Goal: Transaction & Acquisition: Purchase product/service

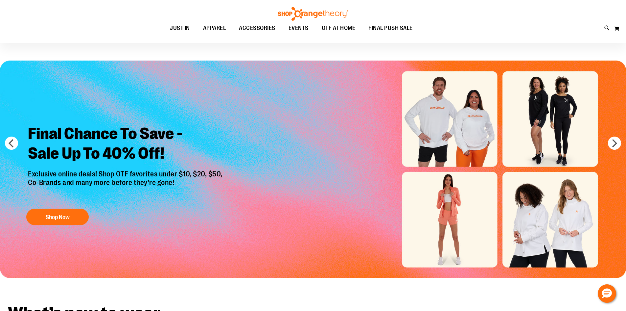
scroll to position [33, 0]
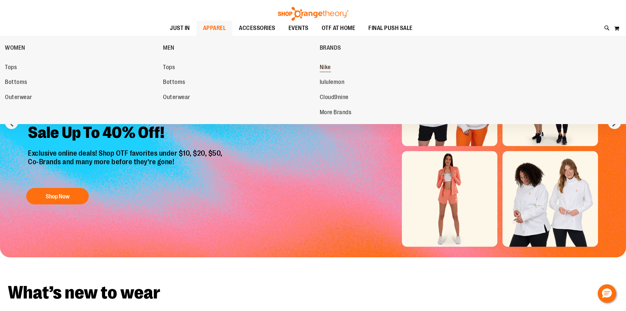
click at [329, 69] on span "Nike" at bounding box center [325, 68] width 11 height 8
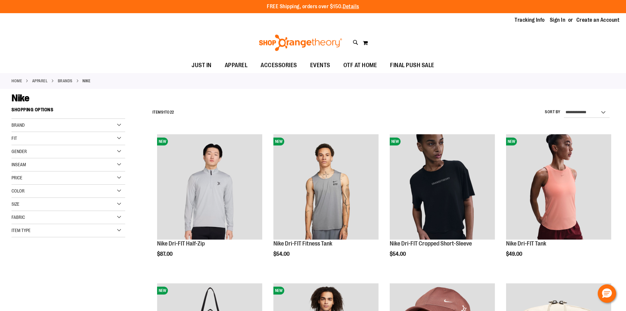
click at [118, 179] on div "Price" at bounding box center [69, 177] width 114 height 13
click at [14, 192] on link "$25.00 - $49.99 9 items" at bounding box center [64, 191] width 109 height 7
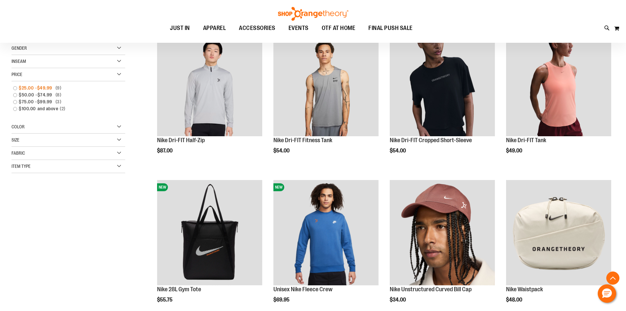
scroll to position [104, 0]
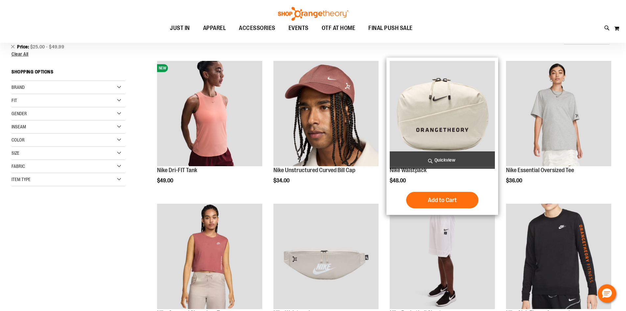
scroll to position [71, 0]
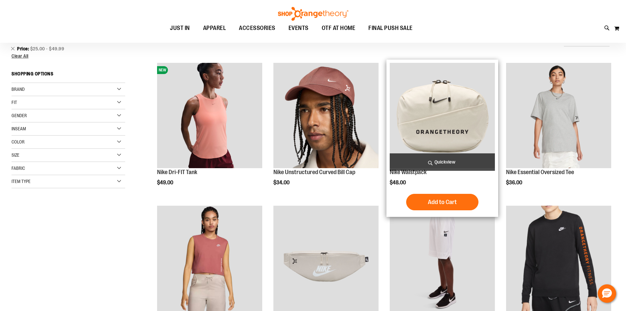
click at [474, 113] on img "product" at bounding box center [442, 115] width 105 height 105
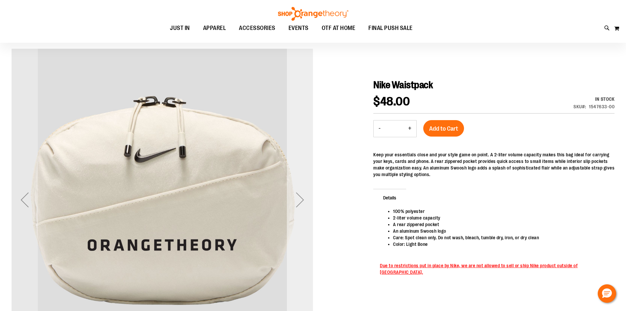
scroll to position [98, 0]
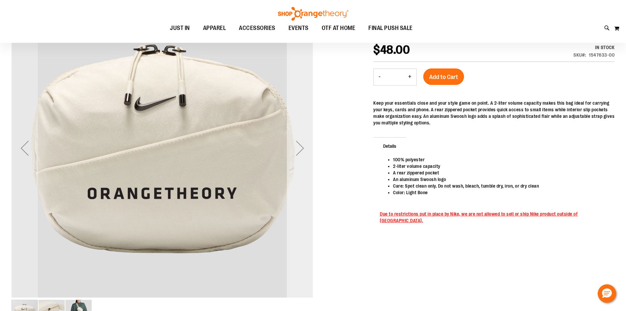
click at [298, 151] on div "Next" at bounding box center [300, 148] width 26 height 26
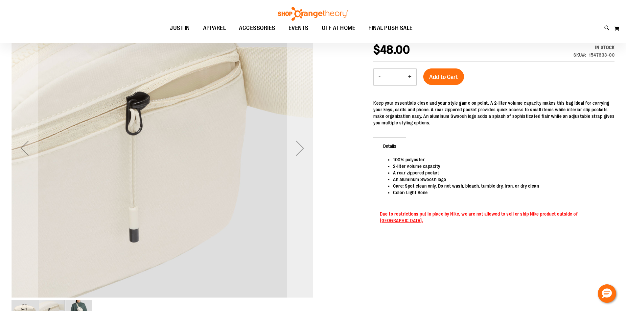
click at [298, 151] on div "Next" at bounding box center [300, 148] width 26 height 26
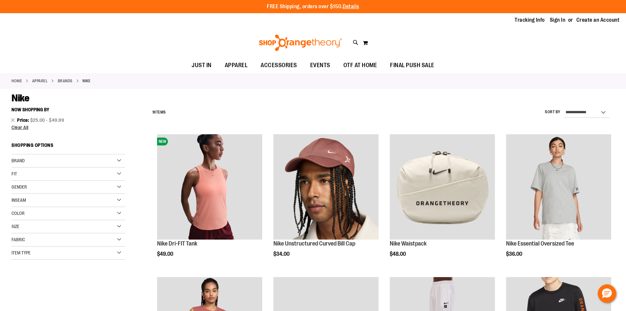
scroll to position [71, 0]
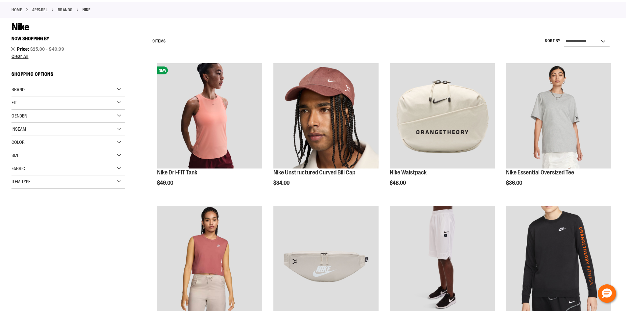
click at [12, 51] on link "Remove This Item" at bounding box center [13, 48] width 4 height 7
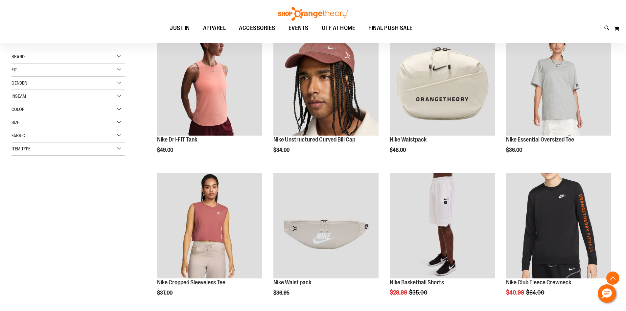
scroll to position [104, 0]
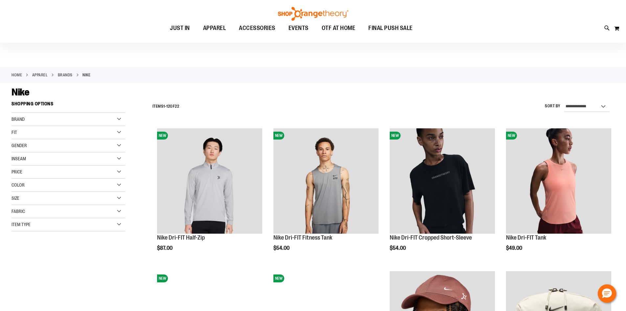
scroll to position [5, 0]
click at [122, 172] on div "Price" at bounding box center [69, 172] width 114 height 13
click at [31, 194] on span "$50.00" at bounding box center [27, 192] width 17 height 7
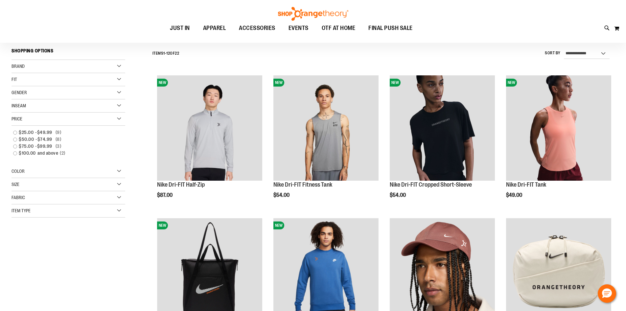
scroll to position [61, 0]
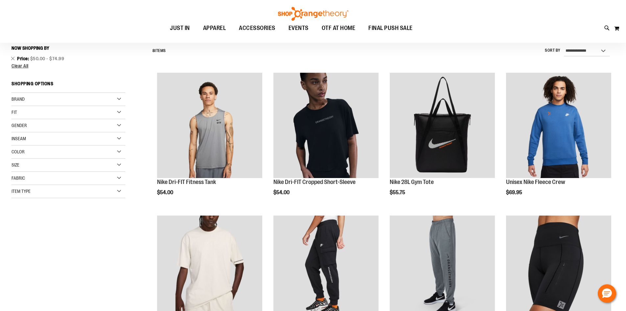
click at [15, 137] on span "Inseam" at bounding box center [19, 138] width 14 height 5
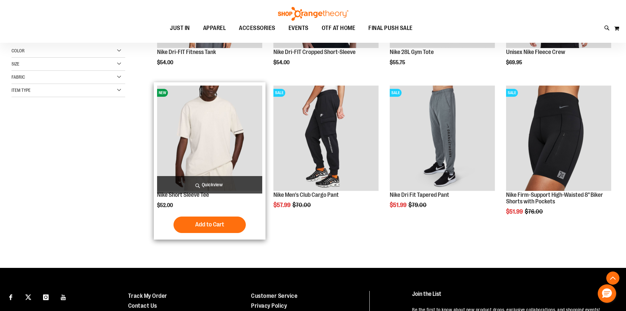
scroll to position [193, 0]
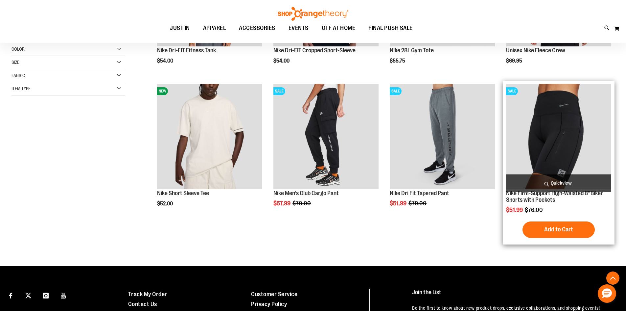
click at [591, 153] on img "product" at bounding box center [558, 136] width 105 height 105
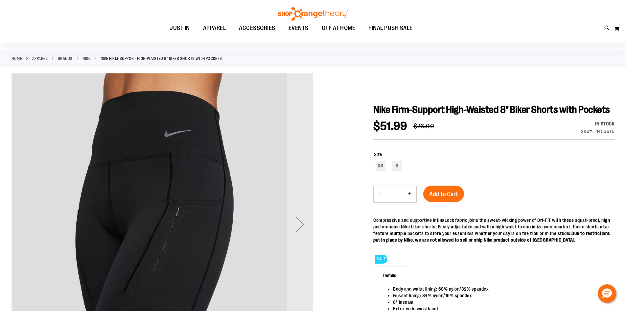
scroll to position [65, 0]
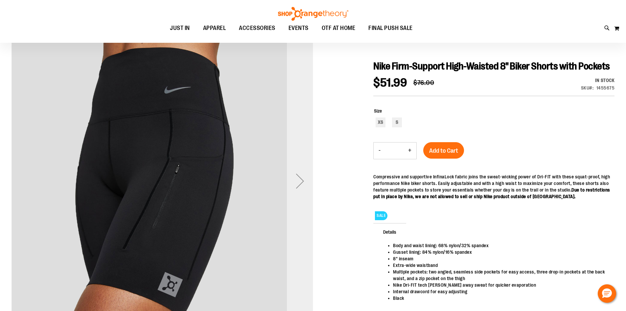
click at [303, 183] on div "Next" at bounding box center [300, 181] width 26 height 26
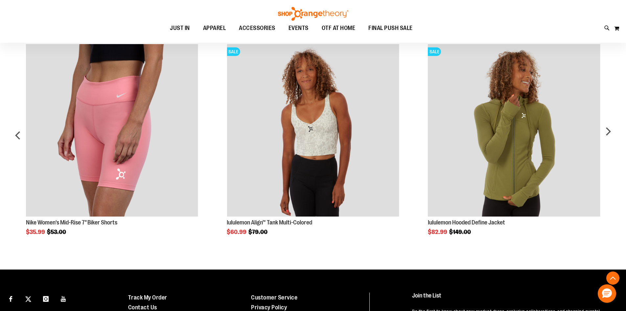
scroll to position [426, 0]
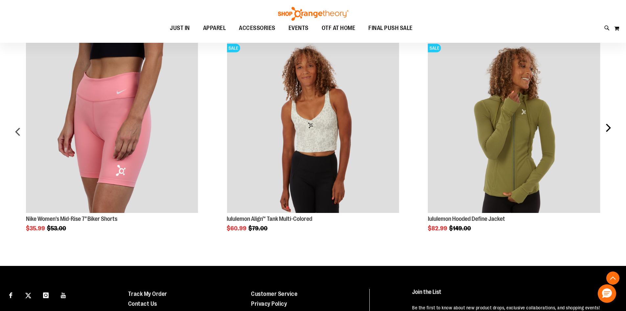
click at [609, 129] on div "next" at bounding box center [608, 134] width 13 height 207
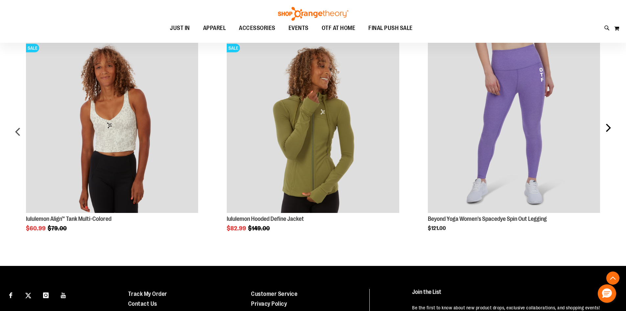
click at [609, 129] on div "next" at bounding box center [608, 134] width 13 height 207
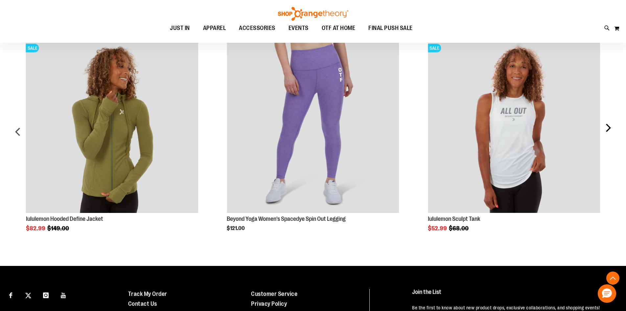
click at [609, 129] on div "next" at bounding box center [608, 134] width 13 height 207
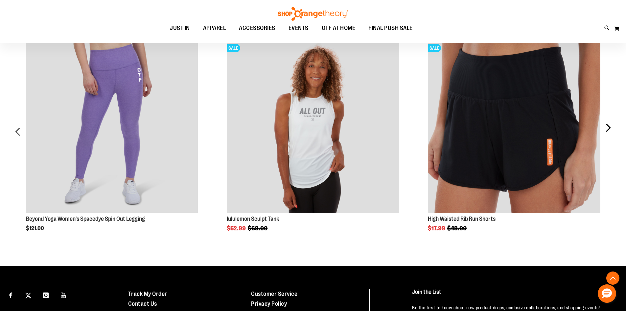
click at [609, 129] on div "next" at bounding box center [608, 134] width 13 height 207
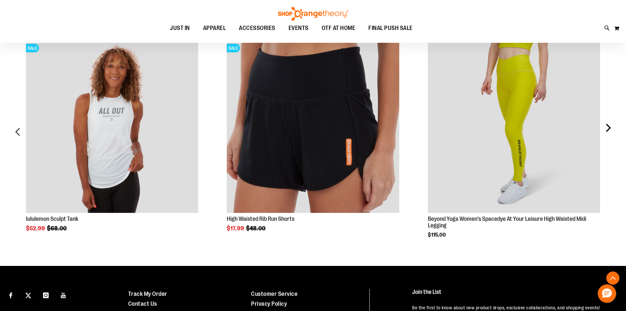
click at [609, 126] on div "next" at bounding box center [608, 134] width 13 height 207
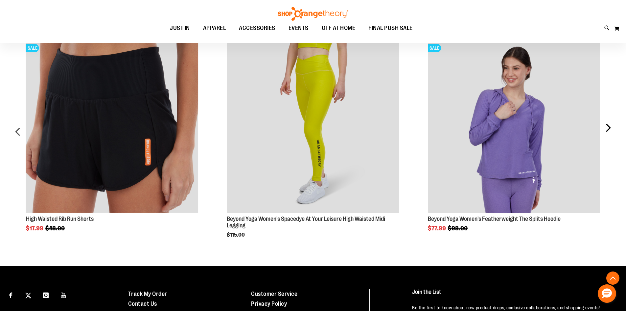
click at [609, 126] on div "next" at bounding box center [608, 134] width 13 height 207
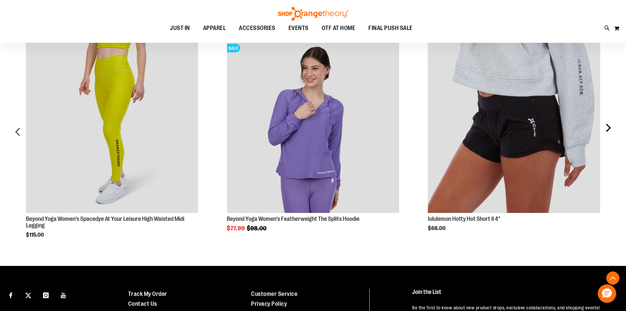
click at [609, 126] on div "next" at bounding box center [608, 134] width 13 height 207
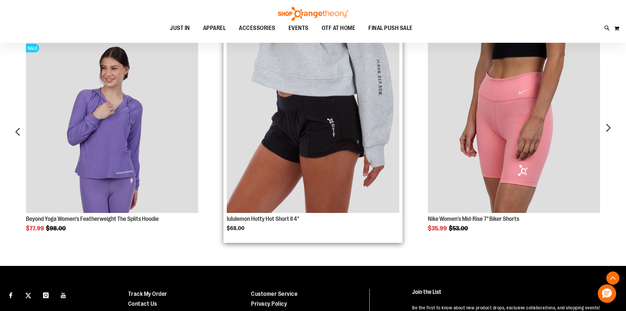
click at [336, 168] on img "Product Page Link" at bounding box center [313, 126] width 172 height 172
click at [320, 142] on img "Product Page Link" at bounding box center [313, 126] width 172 height 172
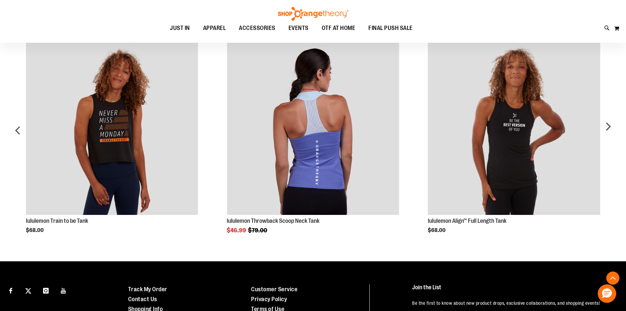
scroll to position [427, 0]
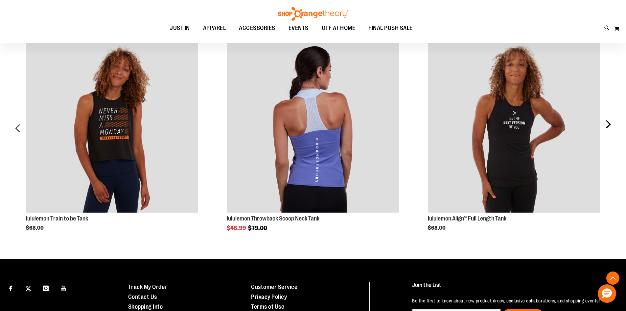
click at [609, 123] on div "next" at bounding box center [608, 130] width 13 height 201
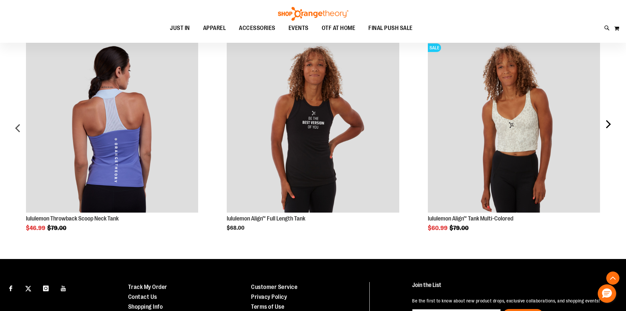
click at [609, 123] on div "next" at bounding box center [608, 130] width 13 height 201
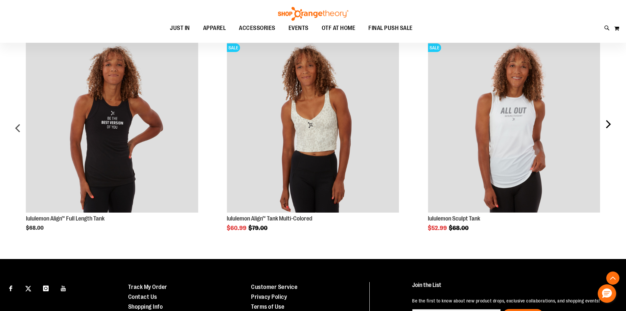
click at [609, 123] on div "next" at bounding box center [608, 130] width 13 height 201
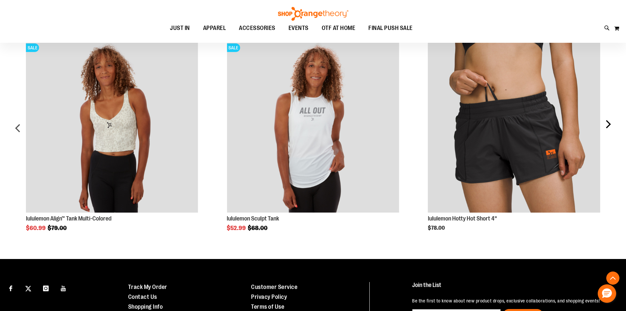
click at [609, 123] on div "next" at bounding box center [608, 130] width 13 height 201
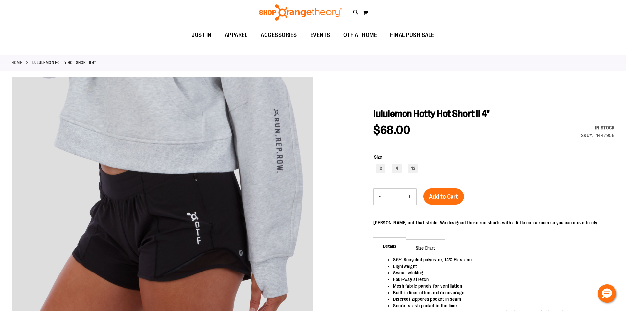
scroll to position [0, 0]
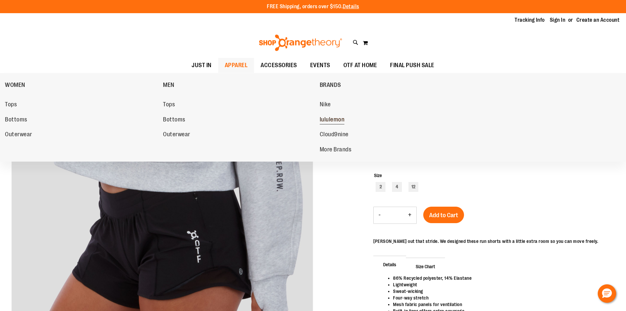
click at [334, 121] on span "lululemon" at bounding box center [332, 120] width 25 height 8
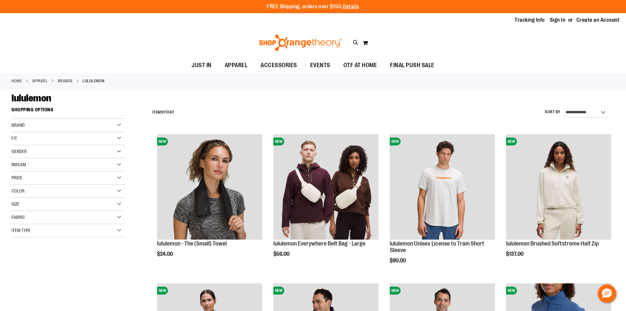
click at [50, 176] on div "Price" at bounding box center [69, 177] width 114 height 13
click at [25, 198] on span "$25.00" at bounding box center [27, 198] width 16 height 7
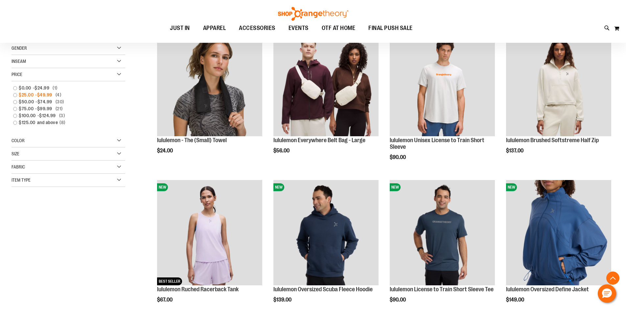
scroll to position [104, 0]
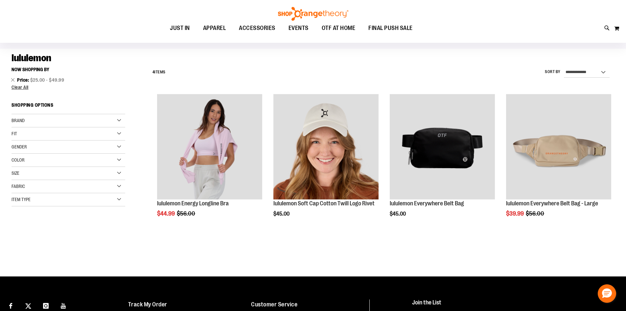
scroll to position [38, 0]
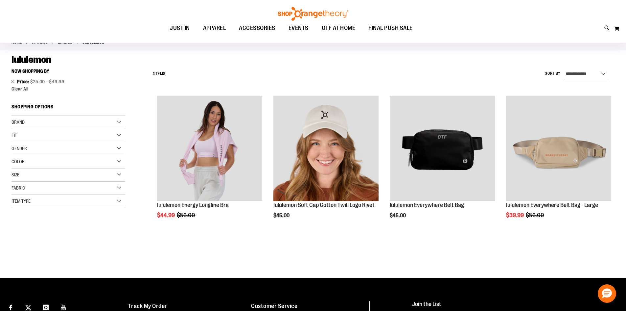
click at [16, 83] on li "Price $25.00 - $49.99 Remove This Item" at bounding box center [69, 81] width 114 height 7
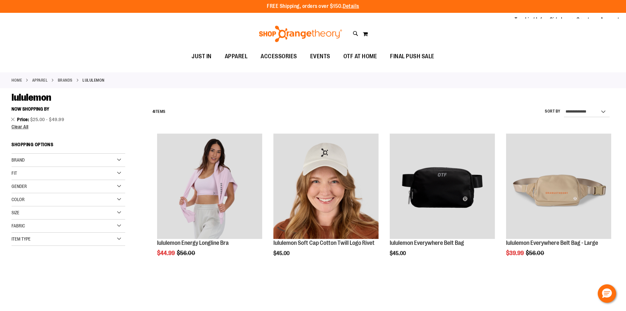
scroll to position [0, 0]
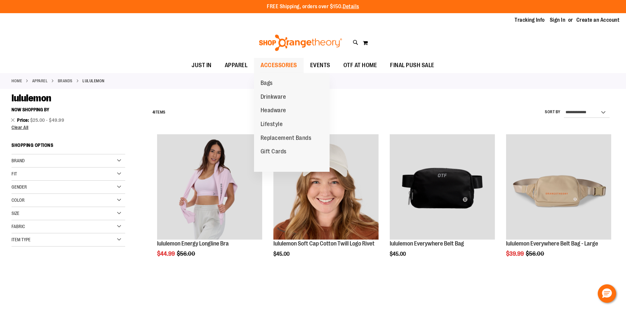
click at [266, 68] on span "ACCESSORIES" at bounding box center [279, 65] width 36 height 15
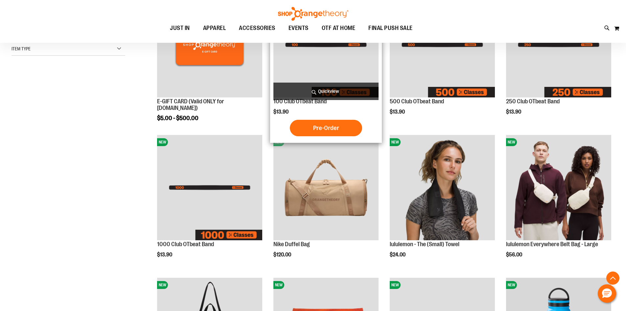
scroll to position [197, 0]
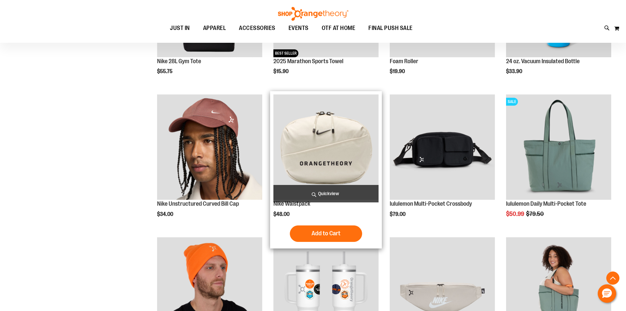
scroll to position [526, 0]
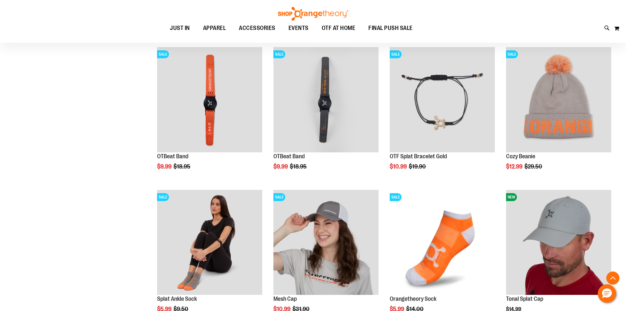
scroll to position [1249, 0]
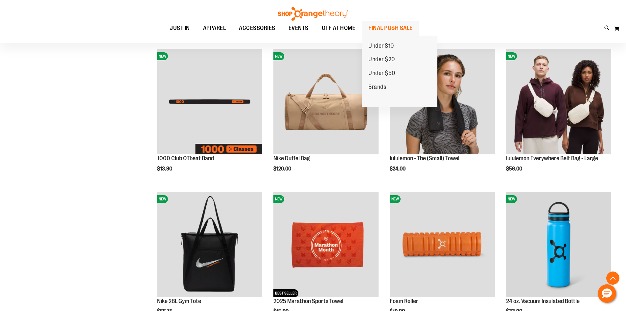
scroll to position [230, 0]
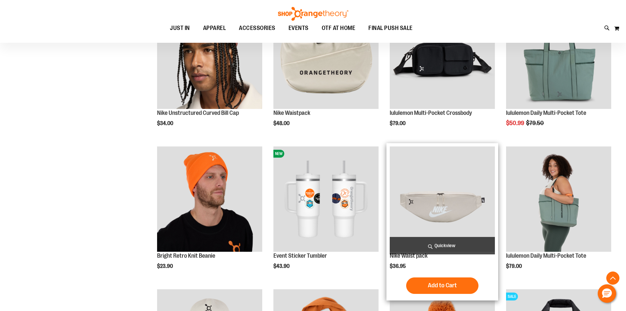
scroll to position [559, 0]
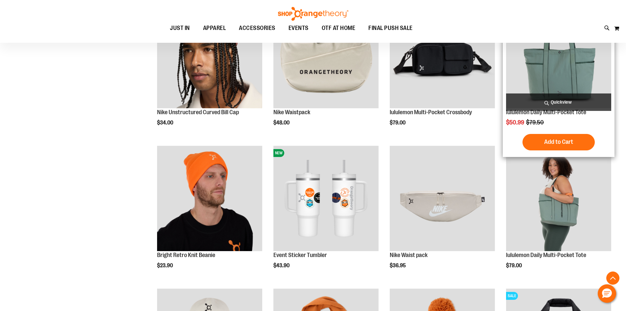
click at [544, 72] on img "product" at bounding box center [558, 55] width 105 height 105
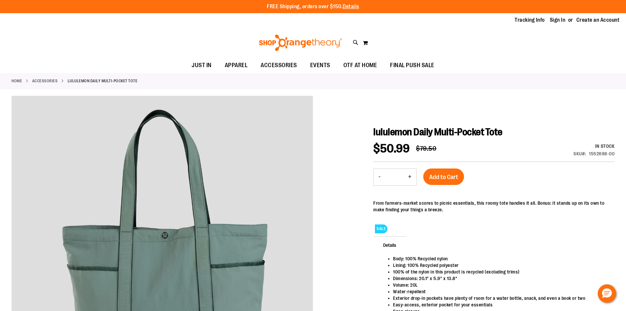
click at [44, 81] on link "ACCESSORIES" at bounding box center [45, 81] width 26 height 6
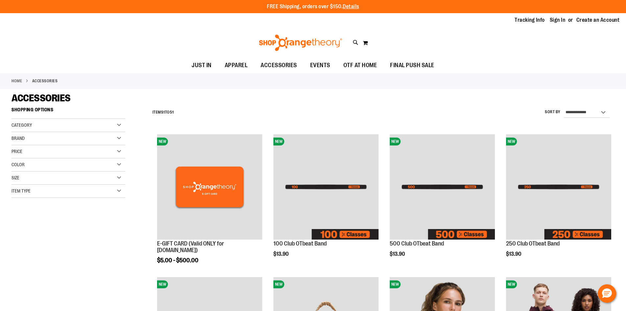
click at [53, 83] on strong "ACCESSORIES" at bounding box center [45, 81] width 26 height 6
click at [17, 82] on link "Home" at bounding box center [17, 81] width 11 height 6
